Goal: Book appointment/travel/reservation

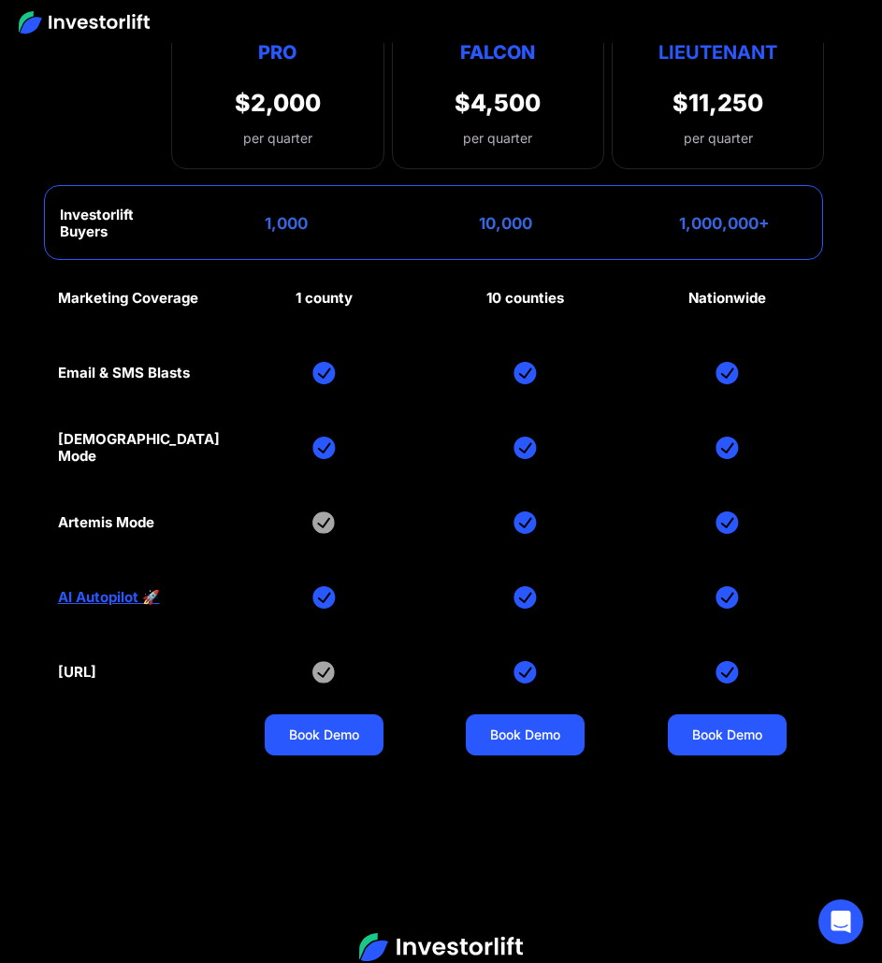
scroll to position [11996, 0]
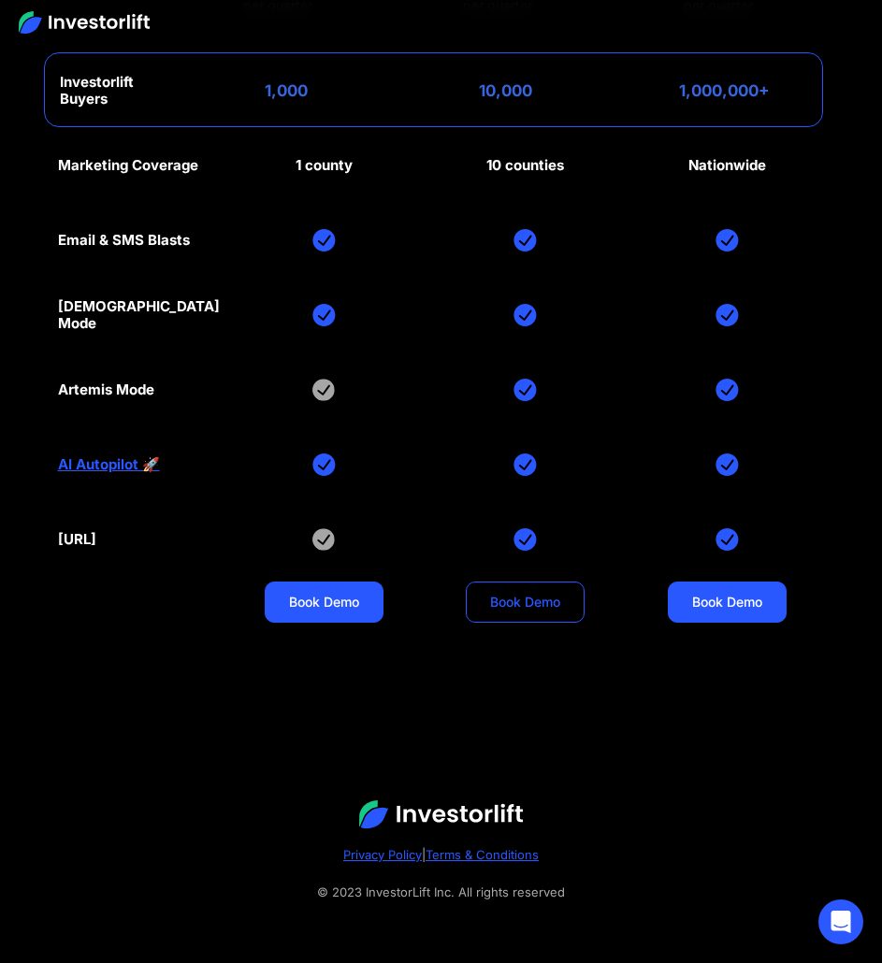
click at [491, 598] on link "Book Demo" at bounding box center [525, 602] width 119 height 41
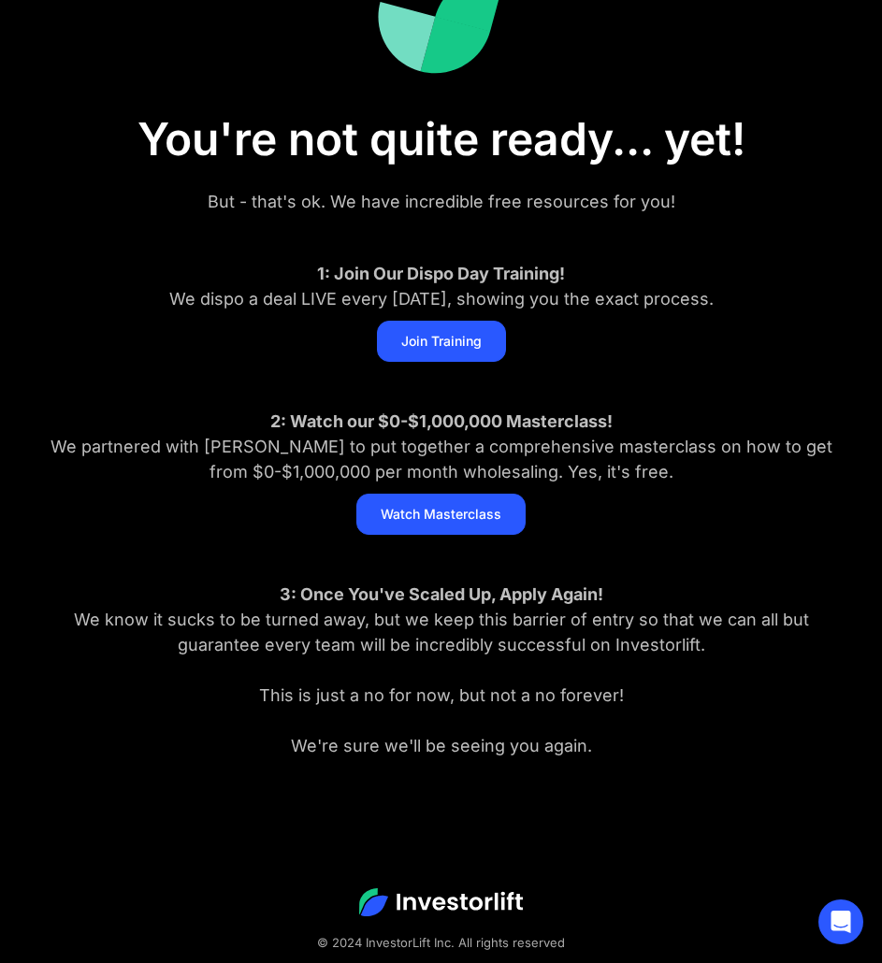
scroll to position [125, 0]
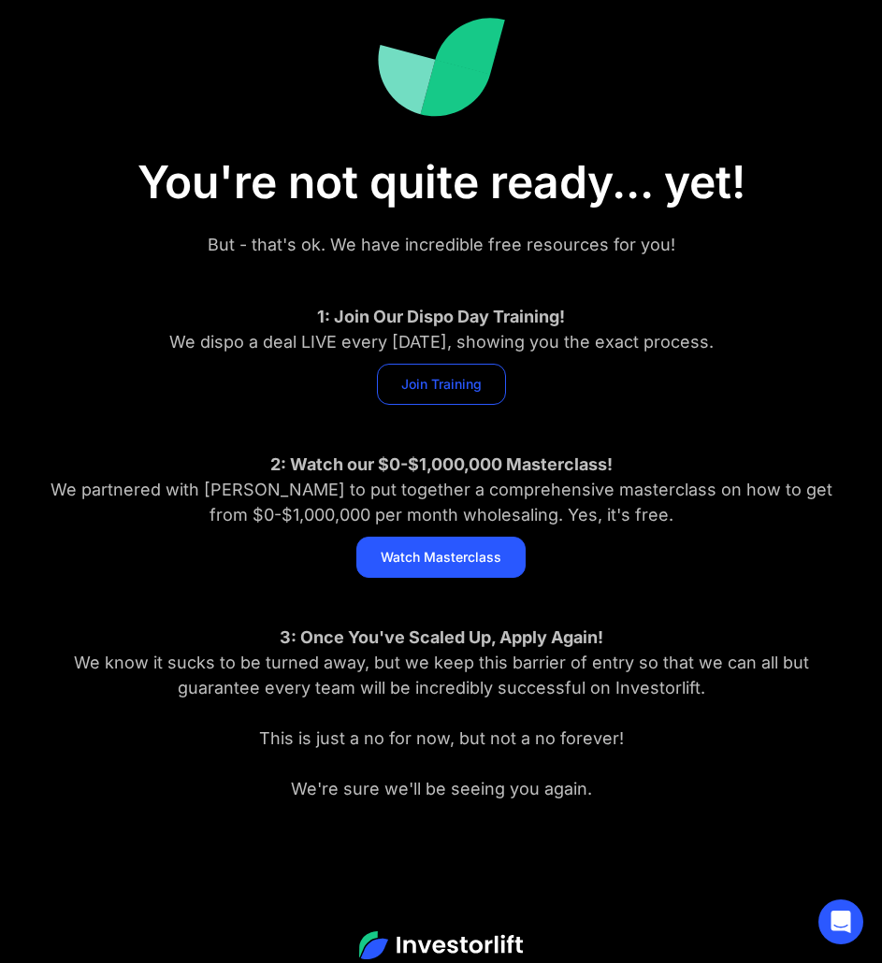
click at [428, 383] on link "Join Training" at bounding box center [441, 384] width 129 height 41
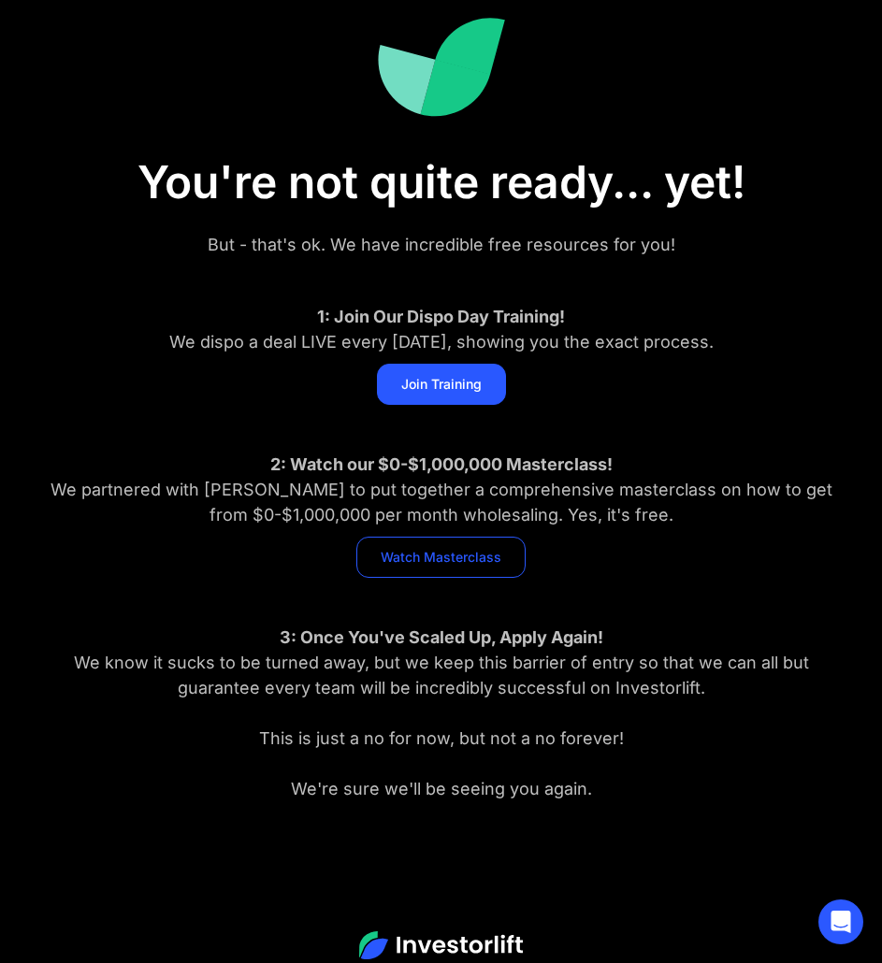
click at [453, 558] on link "Watch Masterclass" at bounding box center [440, 557] width 169 height 41
